Goal: Task Accomplishment & Management: Use online tool/utility

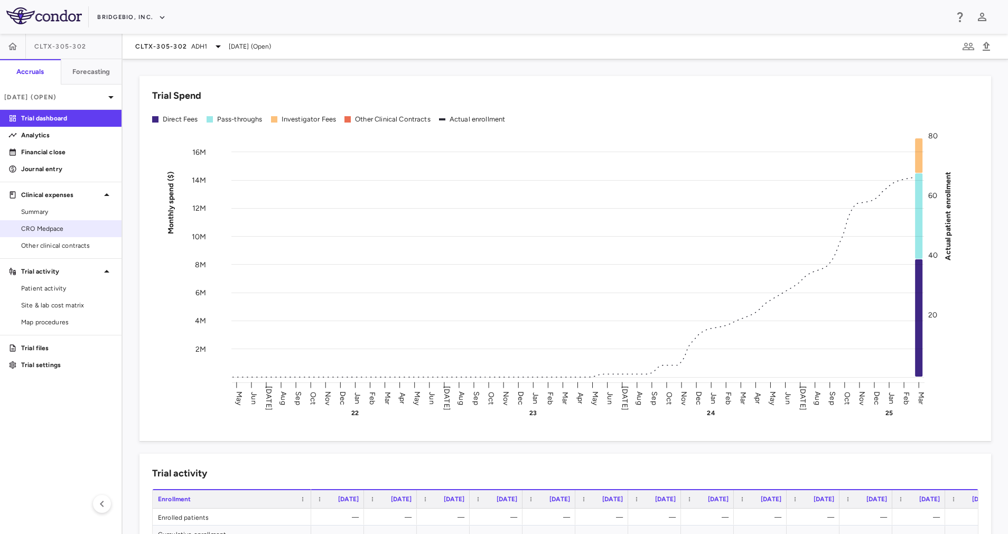
click at [63, 232] on span "CRO Medpace" at bounding box center [67, 229] width 92 height 10
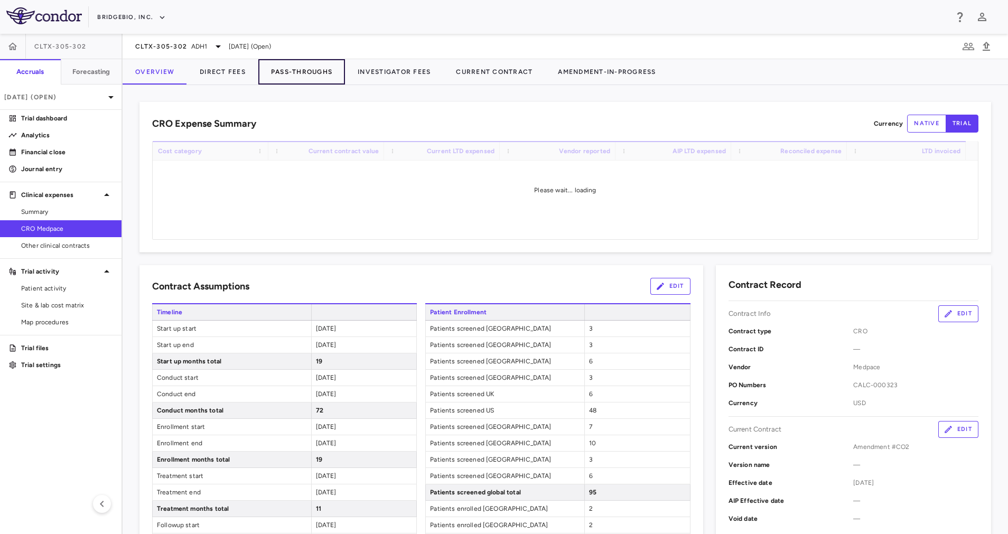
click at [304, 71] on button "Pass-Throughs" at bounding box center [301, 71] width 87 height 25
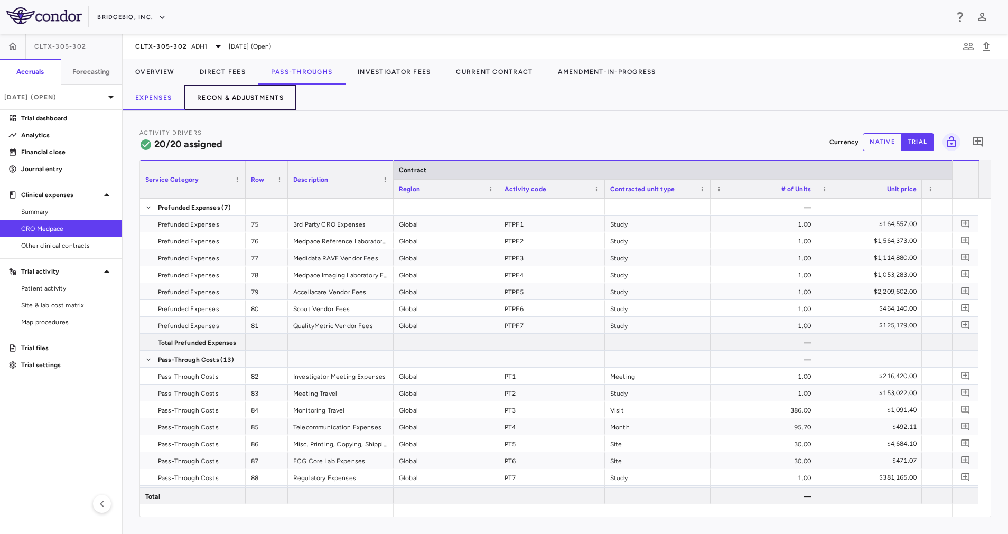
click at [238, 96] on button "Recon & Adjustments" at bounding box center [240, 97] width 112 height 25
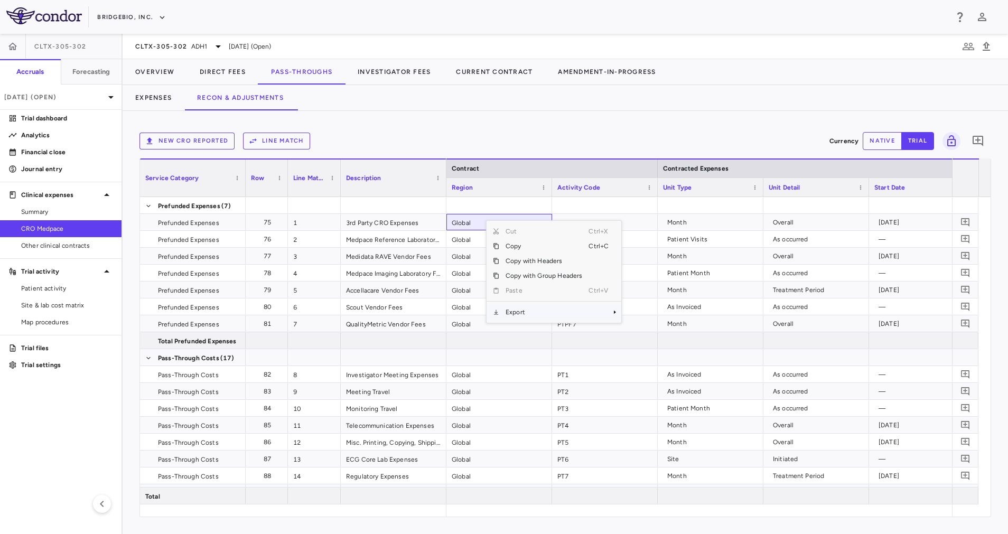
click at [544, 310] on span "Export" at bounding box center [543, 312] width 89 height 15
click at [644, 330] on span "Excel Export" at bounding box center [657, 330] width 50 height 15
